Goal: Navigation & Orientation: Understand site structure

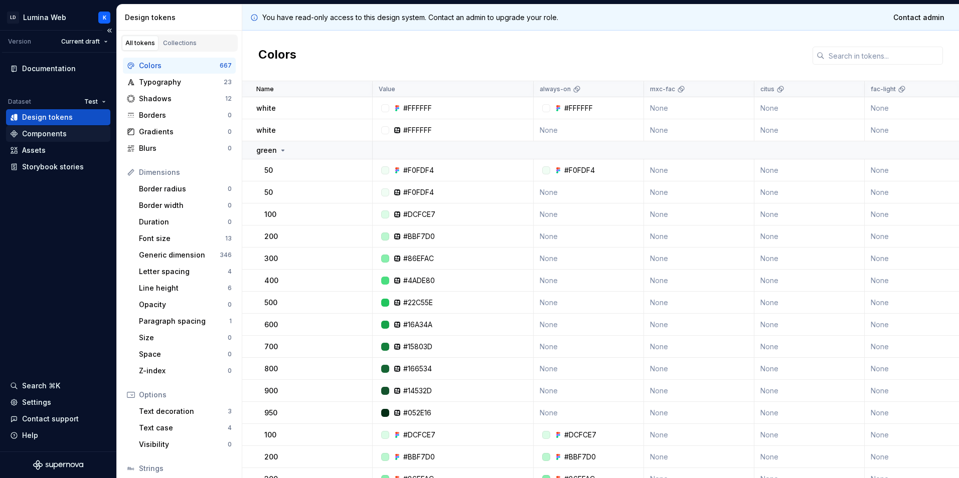
click at [79, 133] on div "Components" at bounding box center [58, 134] width 96 height 10
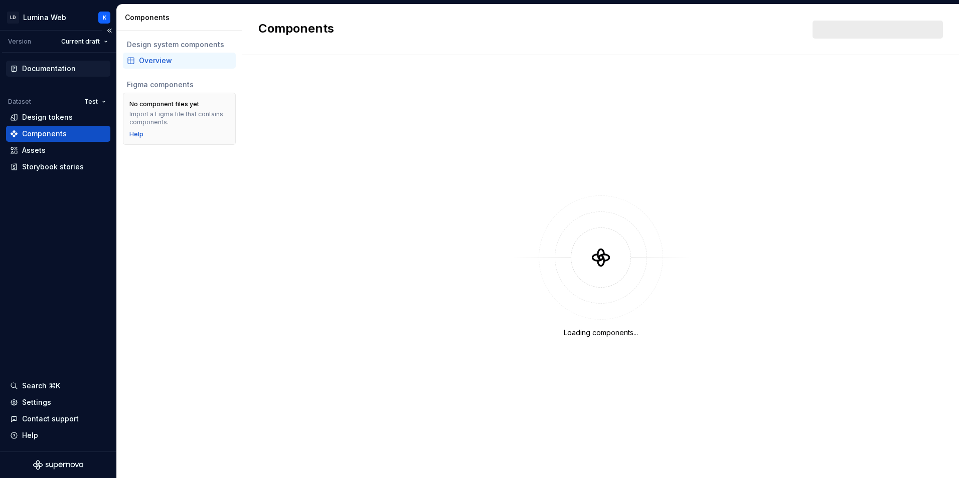
click at [65, 65] on div "Documentation" at bounding box center [49, 69] width 54 height 10
